Goal: Check status: Check status

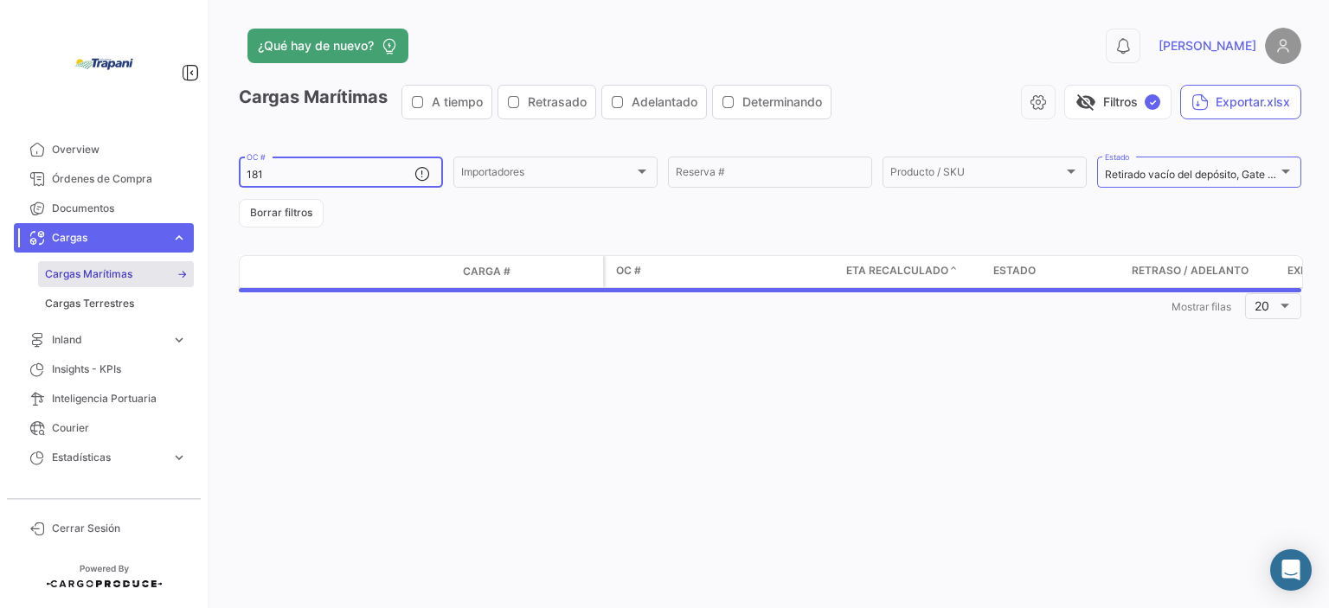
click at [333, 172] on input "181" at bounding box center [331, 175] width 168 height 12
type input "1"
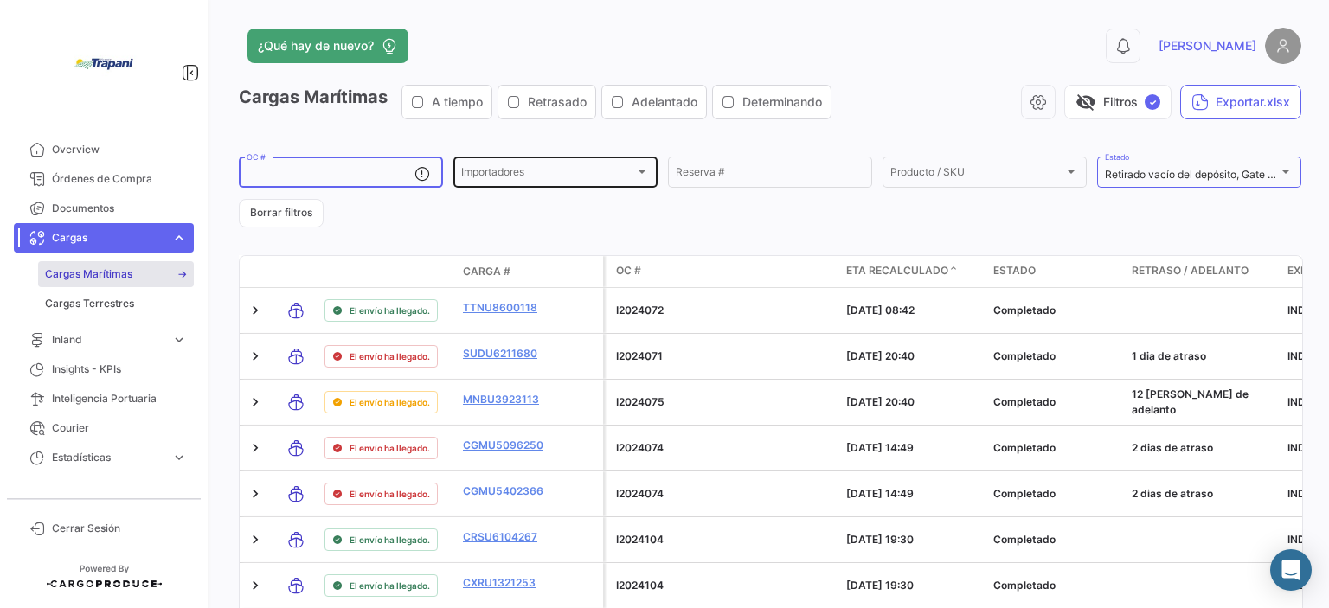
click at [621, 164] on div "Importadores Importadores" at bounding box center [555, 171] width 189 height 34
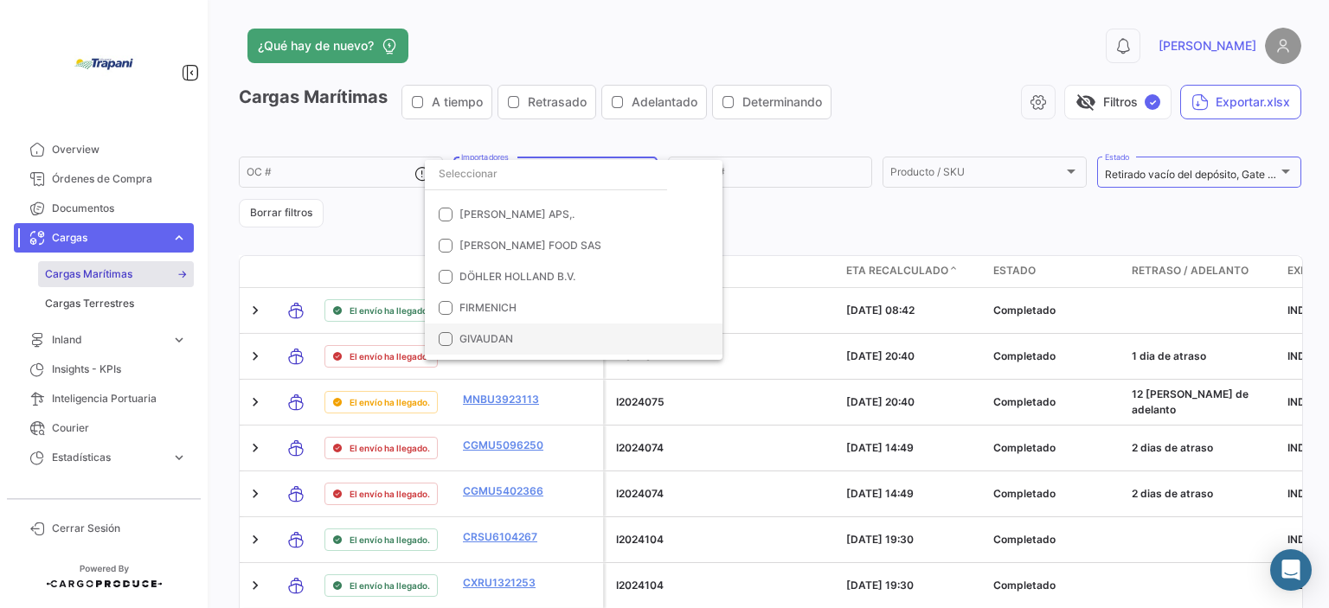
scroll to position [260, 0]
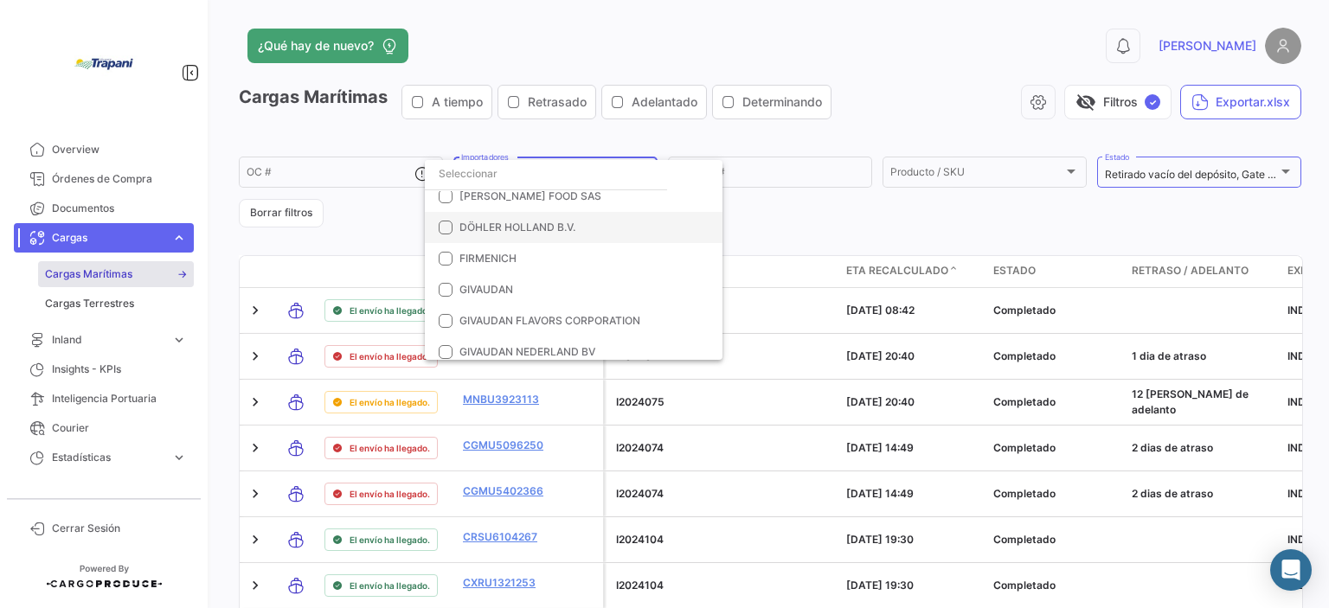
click at [473, 225] on span "DÖHLER HOLLAND B.V." at bounding box center [518, 227] width 116 height 13
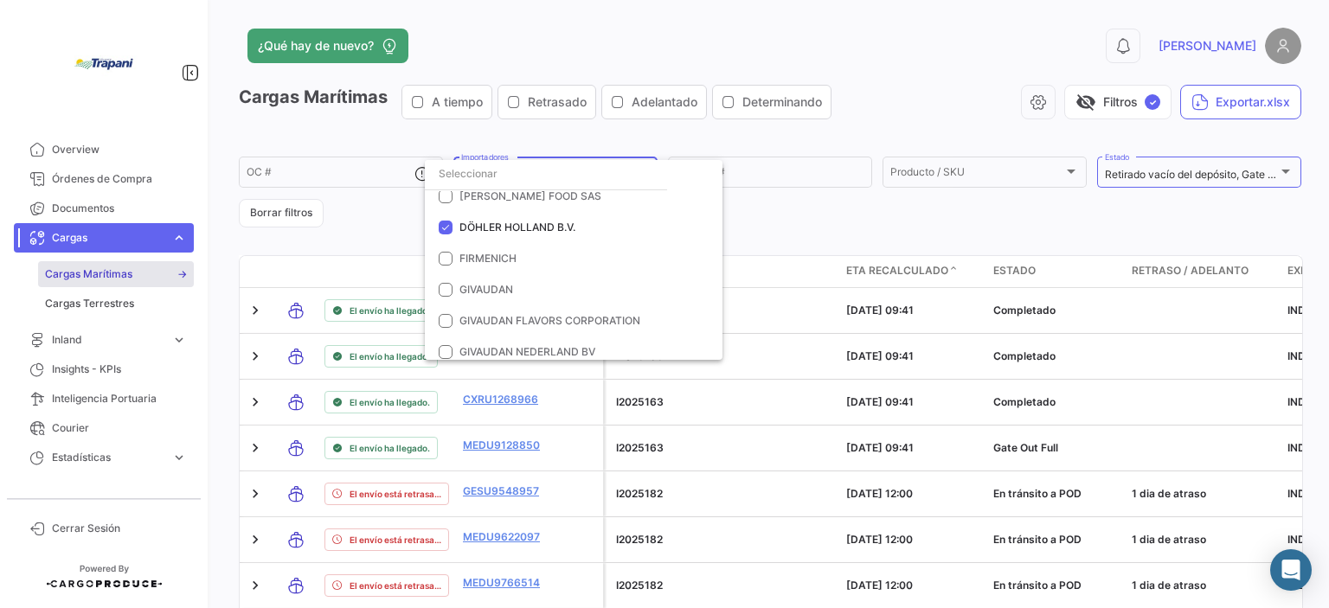
click at [790, 216] on div at bounding box center [664, 304] width 1329 height 608
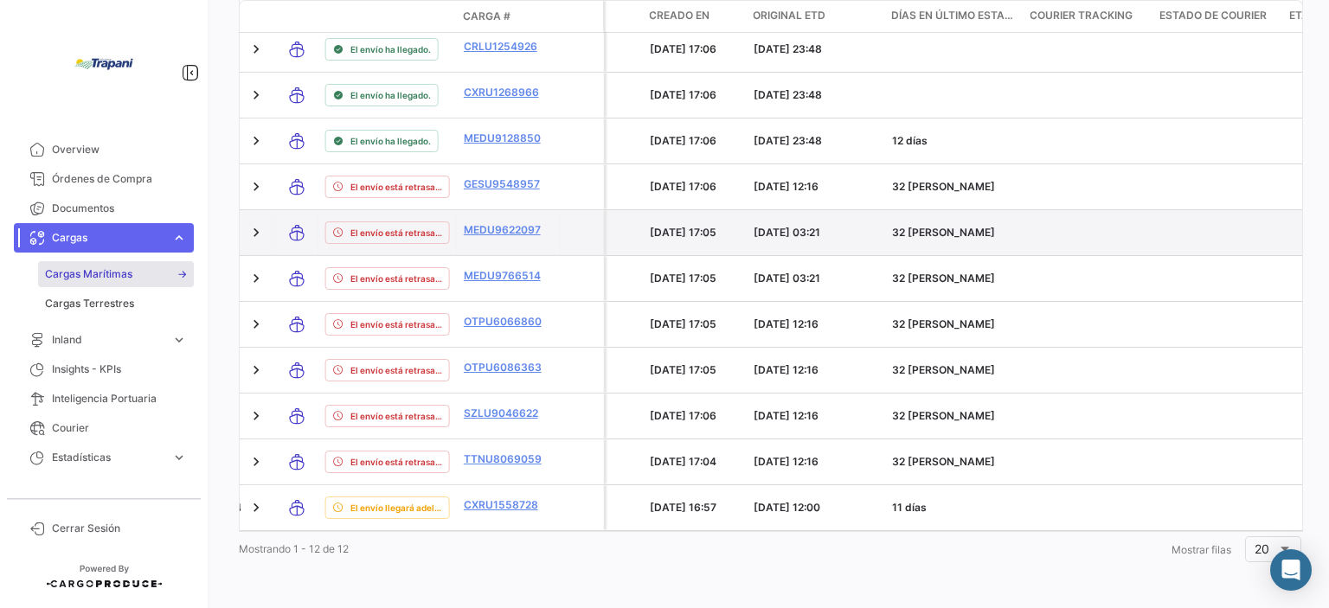
scroll to position [0, 0]
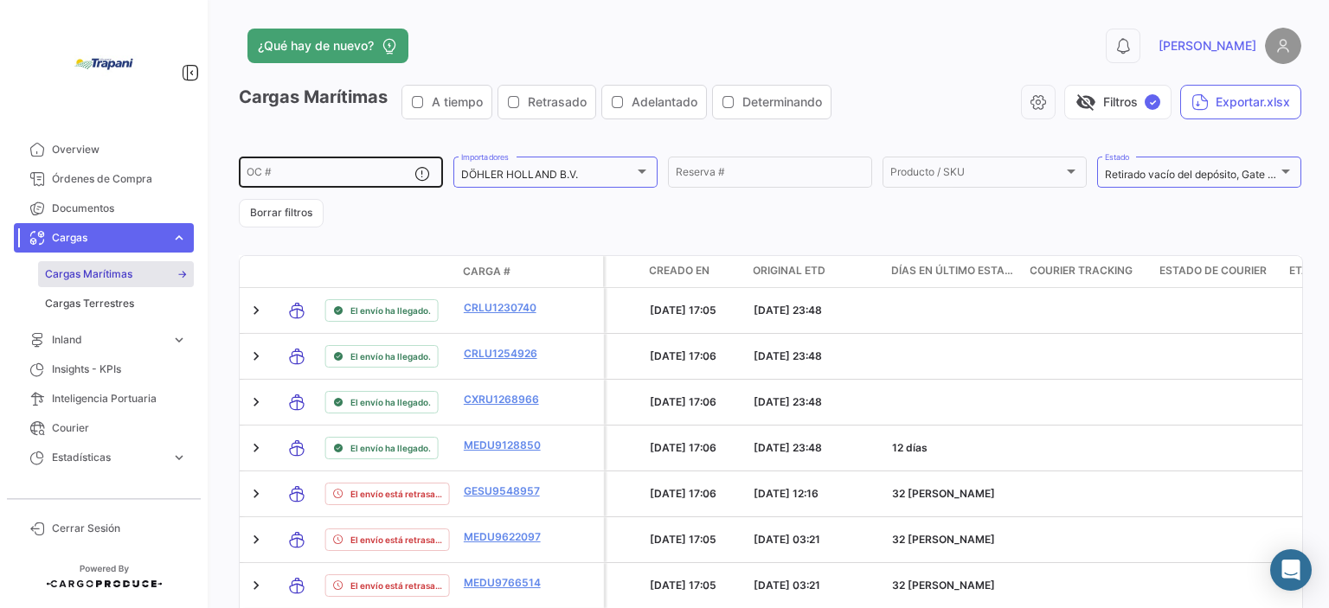
click at [352, 165] on div "OC #" at bounding box center [331, 171] width 168 height 34
paste input "I2025163"
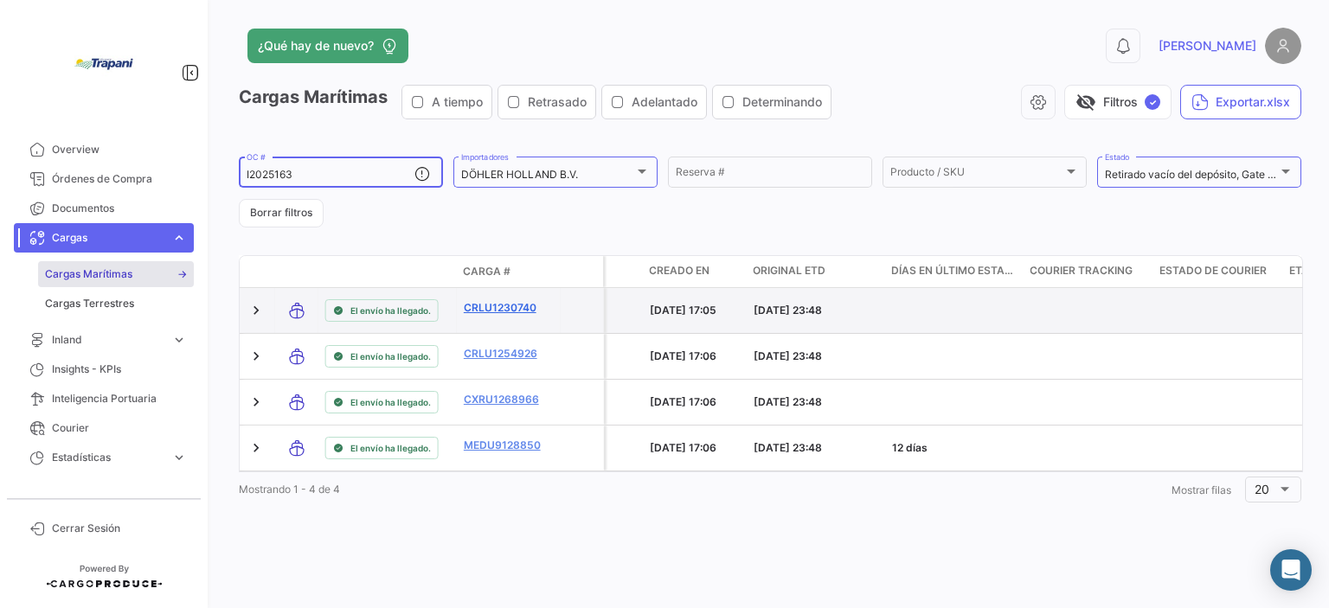
type input "I2025163"
click at [532, 308] on link "CRLU1230740" at bounding box center [509, 308] width 90 height 16
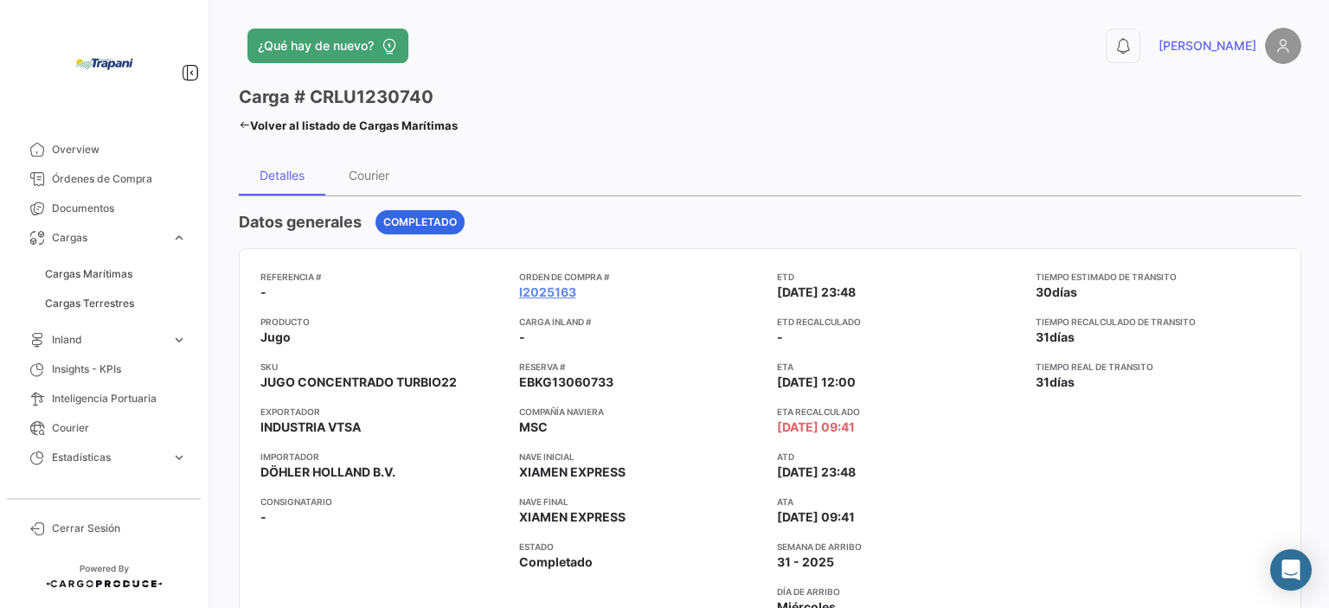
click at [248, 126] on icon at bounding box center [244, 124] width 11 height 11
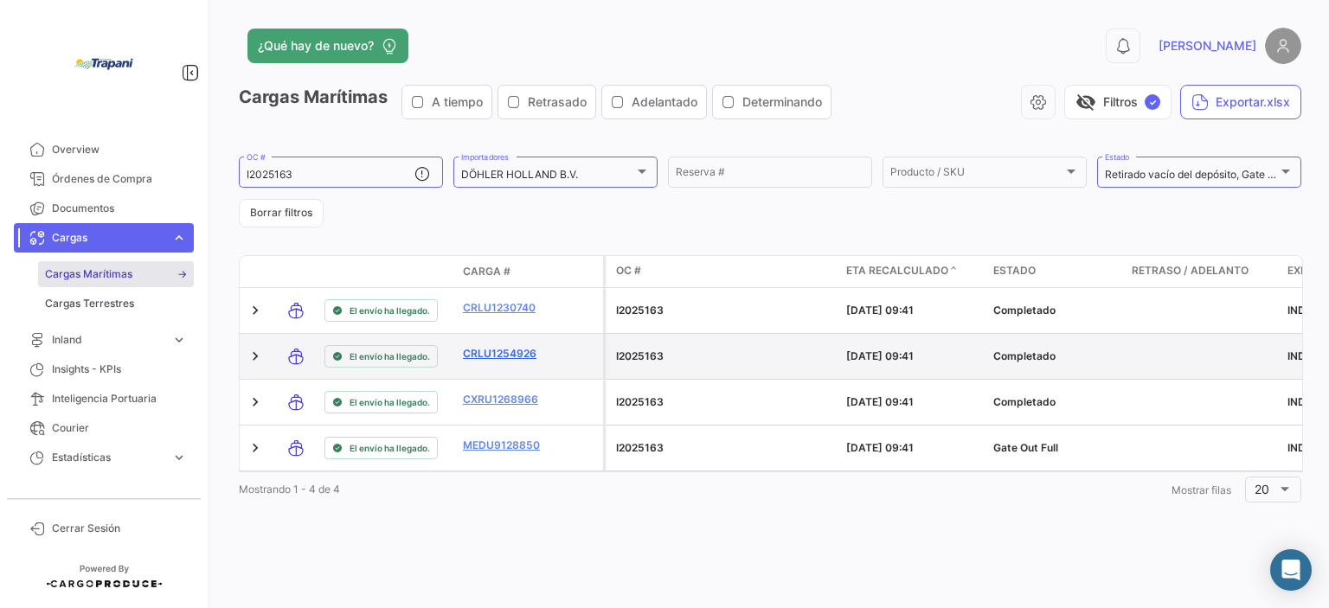
click at [495, 346] on link "CRLU1254926" at bounding box center [508, 354] width 90 height 16
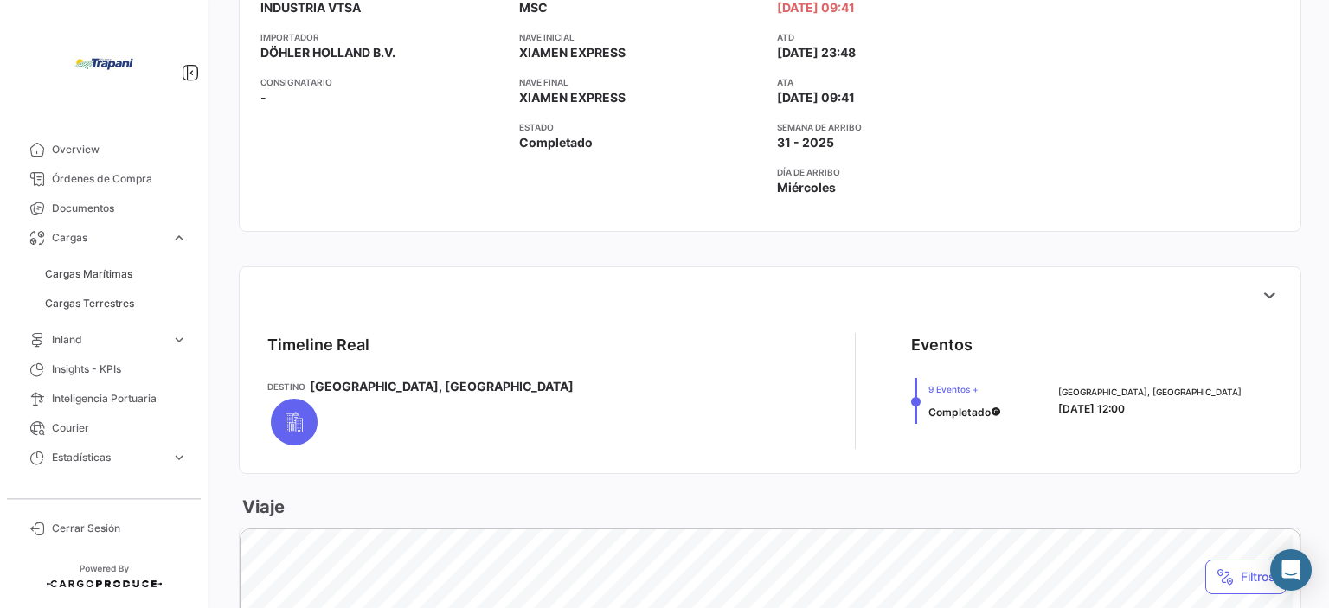
scroll to position [433, 0]
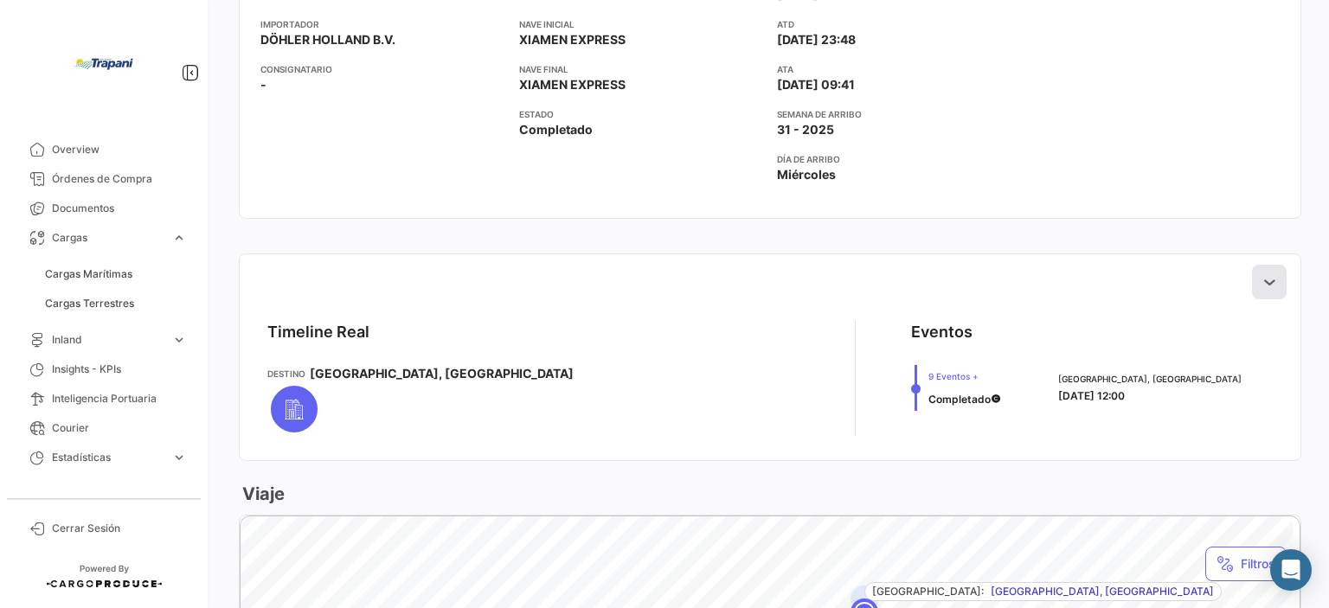
click at [1261, 279] on icon at bounding box center [1269, 282] width 17 height 17
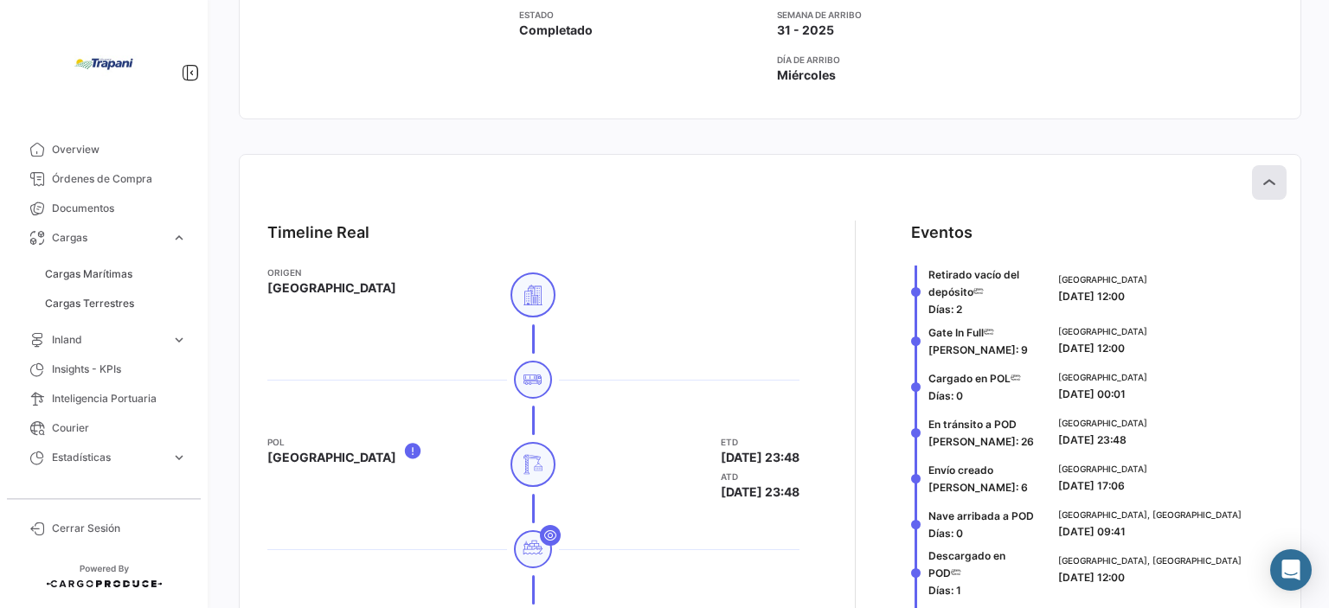
scroll to position [606, 0]
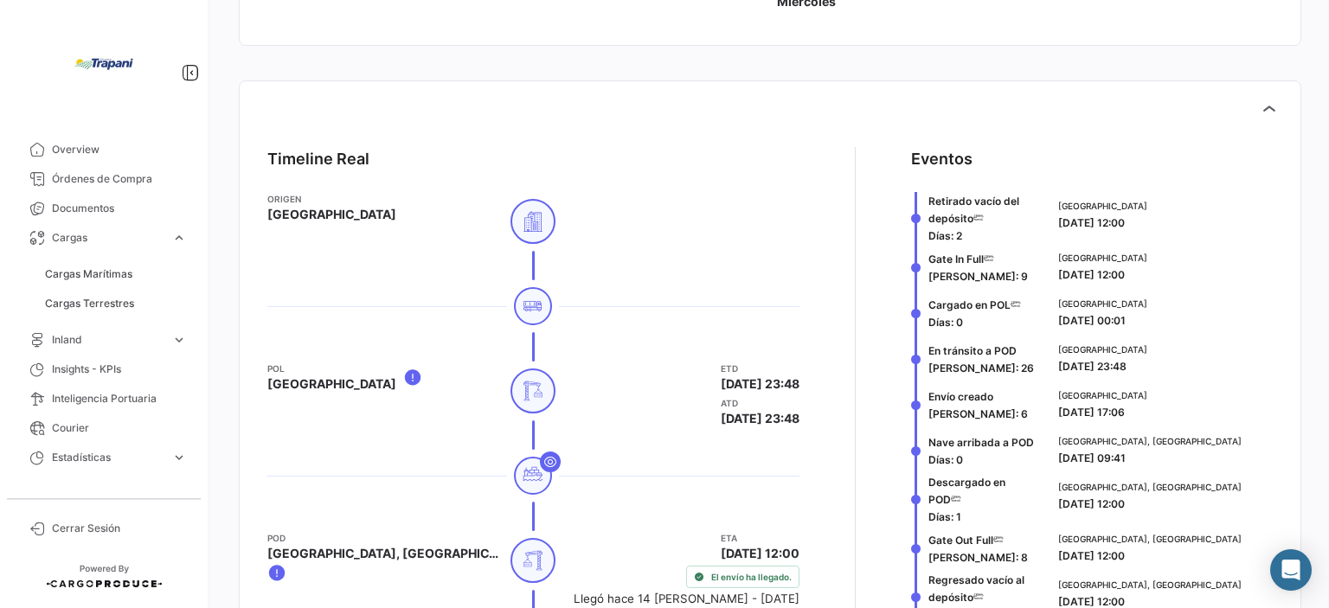
drag, startPoint x: 1053, startPoint y: 217, endPoint x: 1145, endPoint y: 222, distance: 91.8
click at [1145, 222] on div "[GEOGRAPHIC_DATA] [DATE] 12:00" at bounding box center [1163, 215] width 208 height 32
drag, startPoint x: 1054, startPoint y: 269, endPoint x: 1175, endPoint y: 277, distance: 120.6
click at [1175, 277] on div "[GEOGRAPHIC_DATA] [DATE] 12:00" at bounding box center [1163, 267] width 208 height 32
click at [1257, 96] on button at bounding box center [1269, 109] width 35 height 35
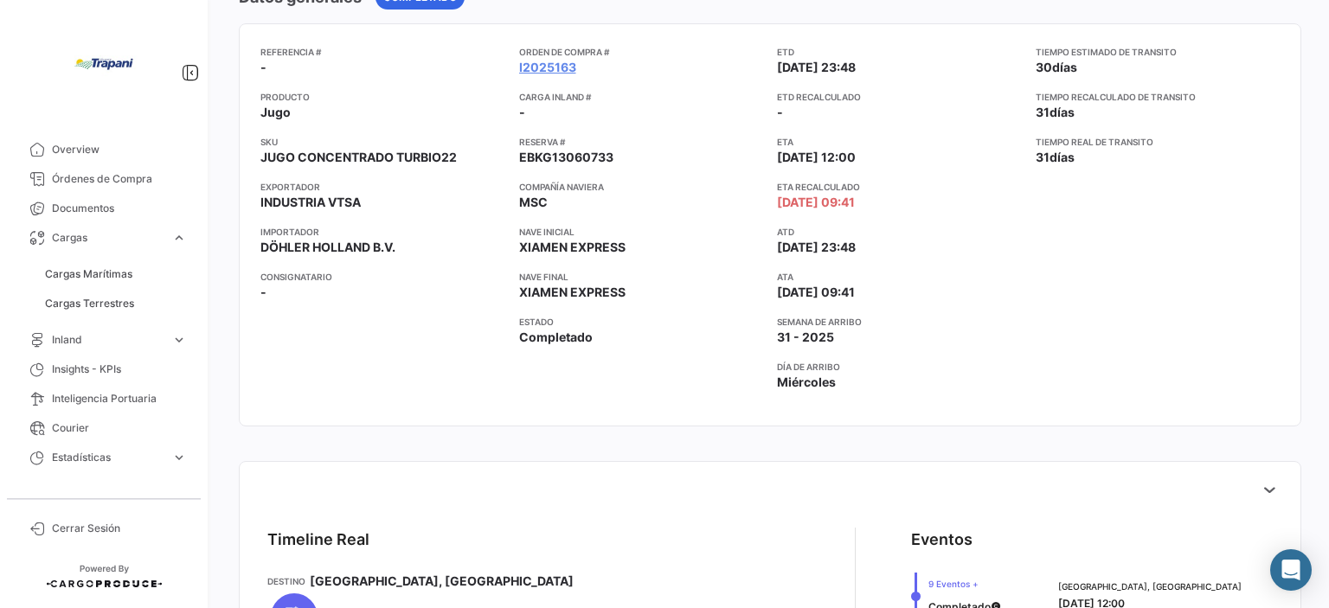
scroll to position [0, 0]
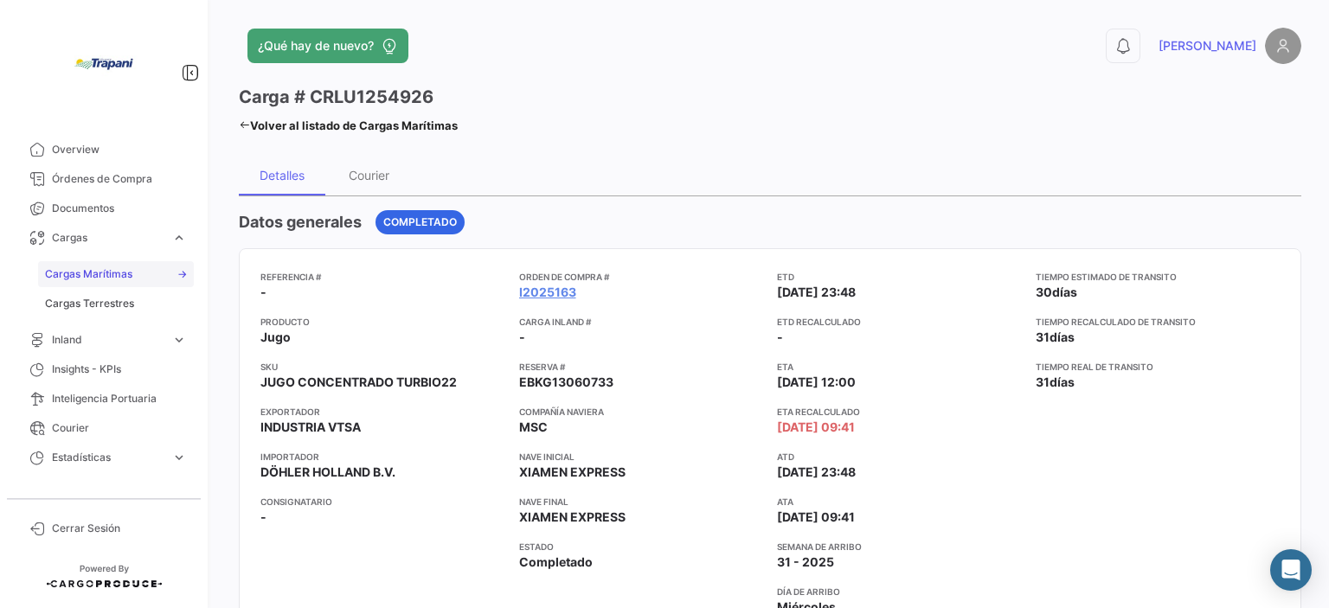
click at [117, 279] on span "Cargas Marítimas" at bounding box center [88, 275] width 87 height 16
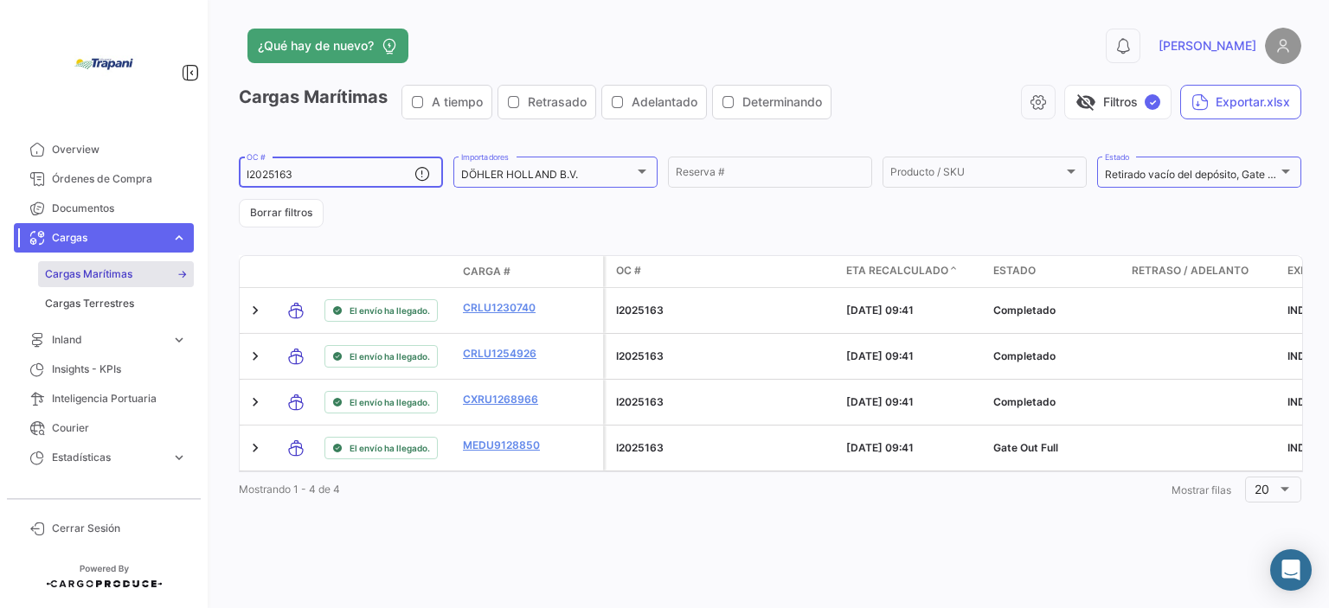
click at [367, 172] on input "I2025163" at bounding box center [331, 175] width 168 height 12
drag, startPoint x: 290, startPoint y: 170, endPoint x: 220, endPoint y: 158, distance: 71.1
click at [220, 158] on div "¿Qué hay de nuevo? 0 [PERSON_NAME] Marítimas A tiempo Retrasado Adelantado Dete…" at bounding box center [770, 304] width 1118 height 608
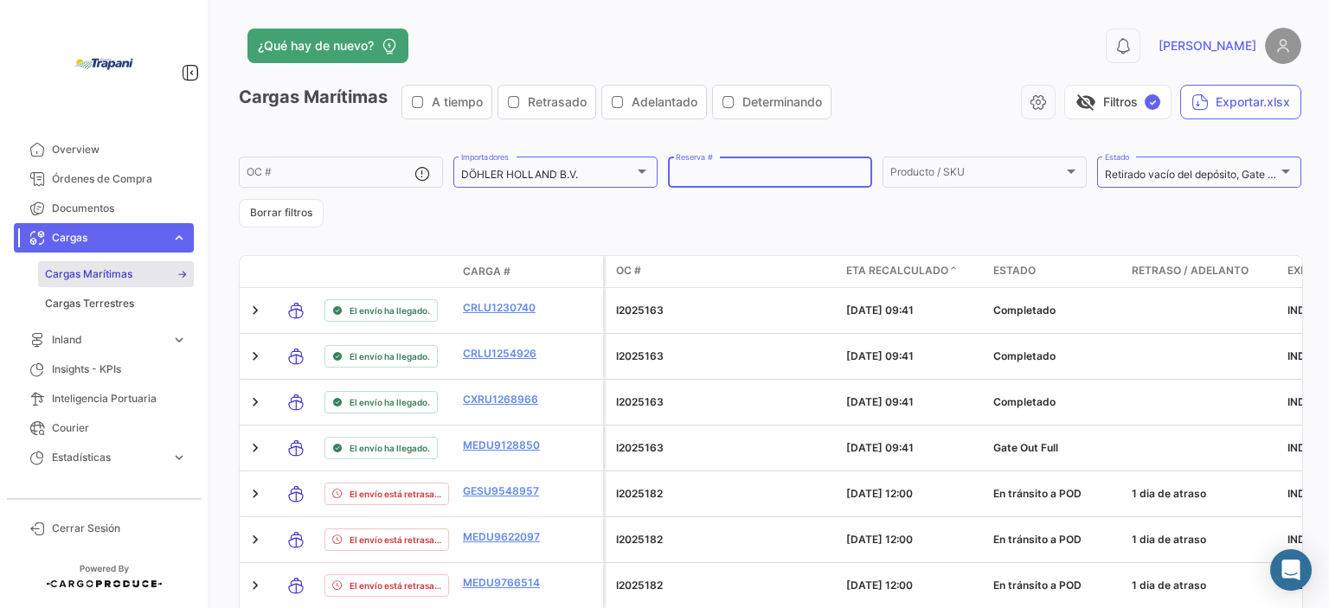
click at [769, 176] on input "Reserva #" at bounding box center [770, 175] width 189 height 12
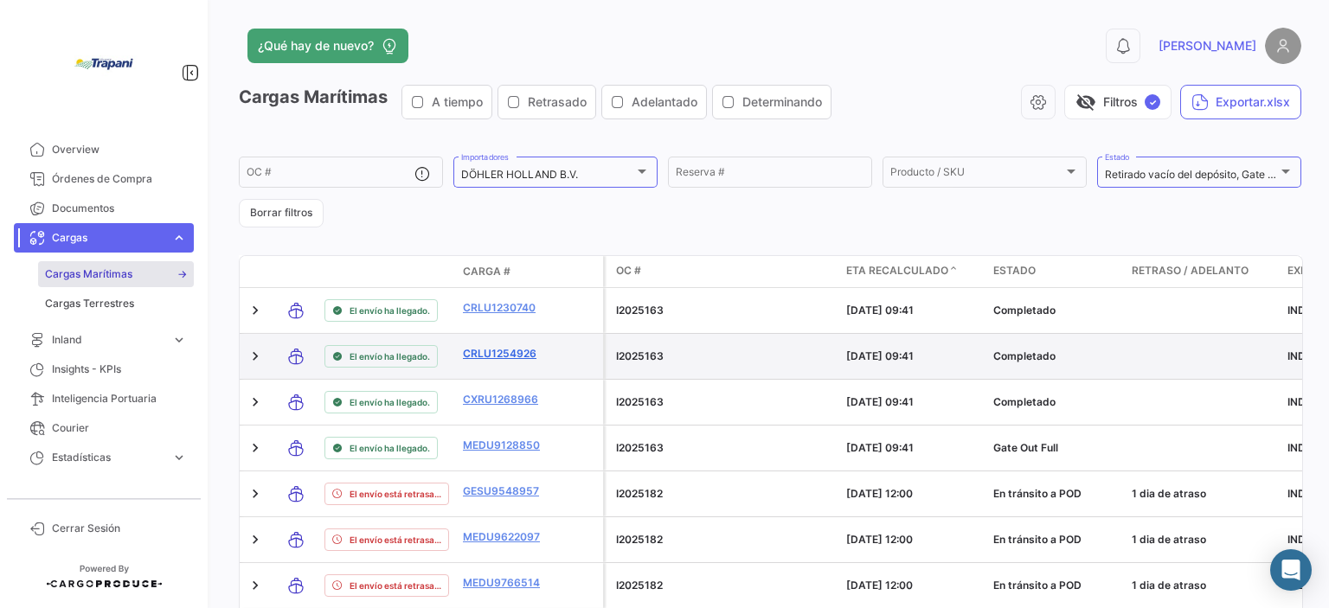
click at [474, 357] on link "CRLU1254926" at bounding box center [508, 354] width 90 height 16
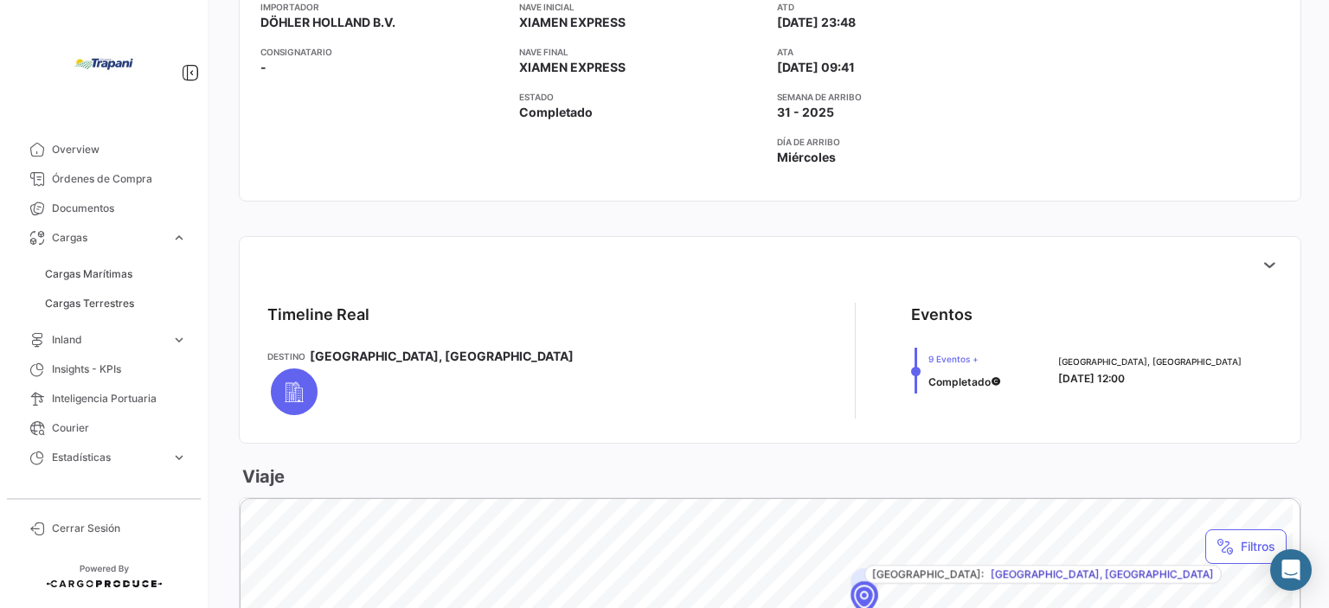
scroll to position [469, 0]
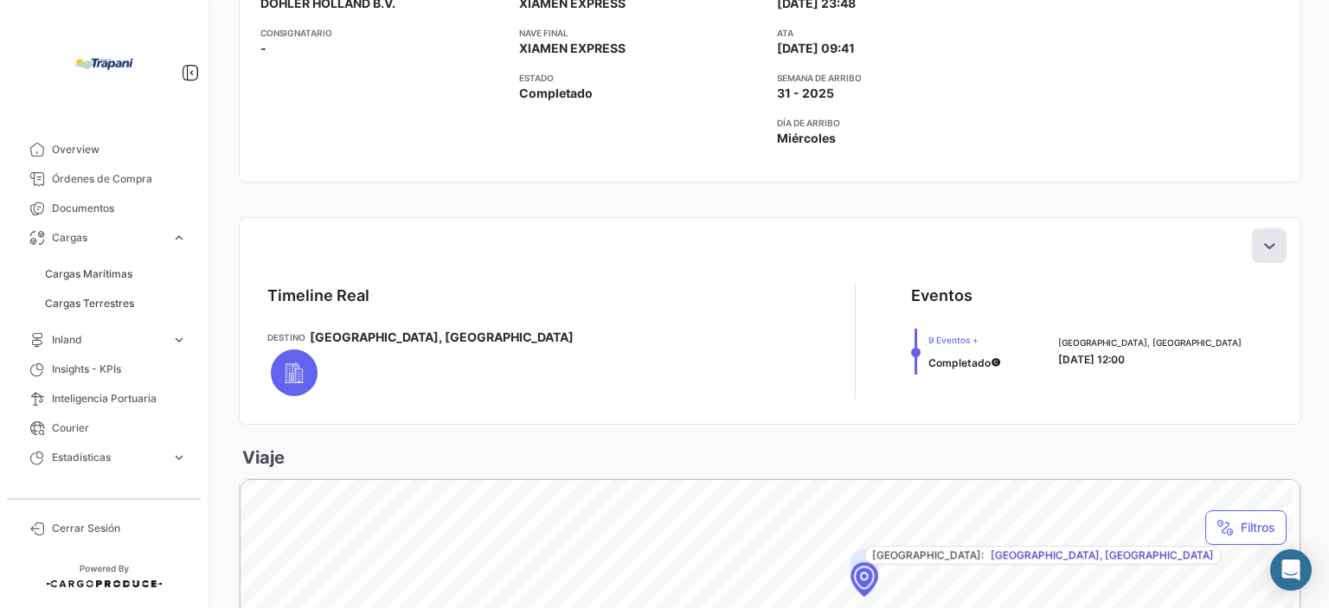
click at [1265, 246] on icon at bounding box center [1269, 245] width 17 height 17
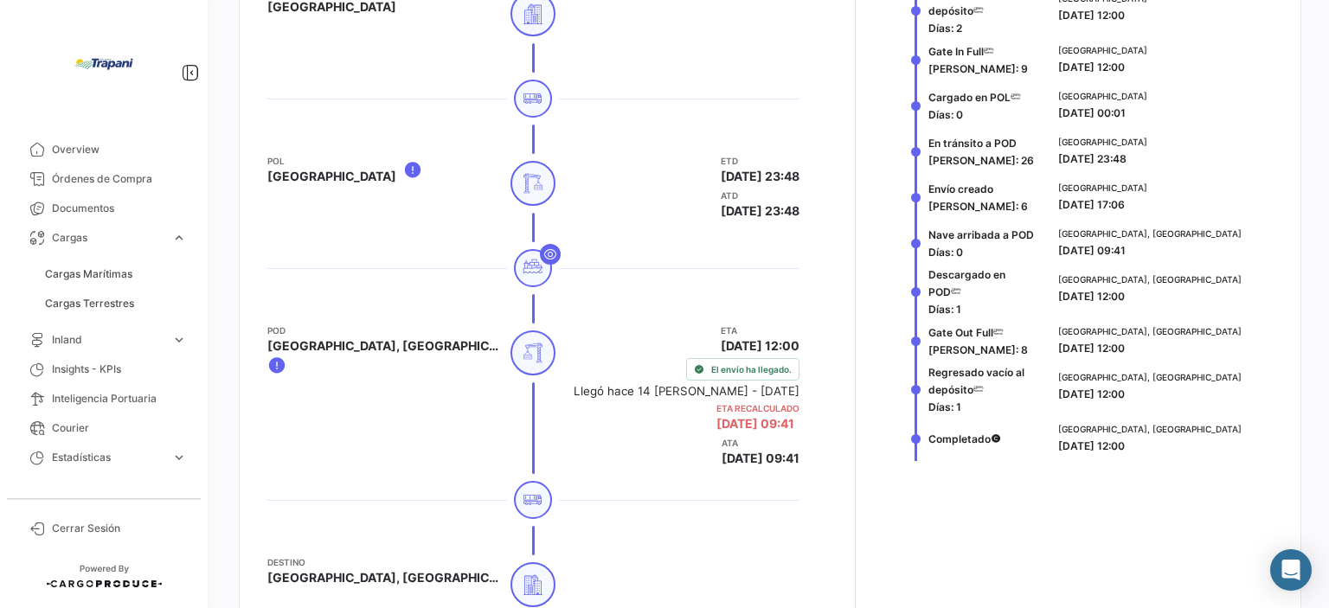
scroll to position [815, 0]
